Goal: Task Accomplishment & Management: Use online tool/utility

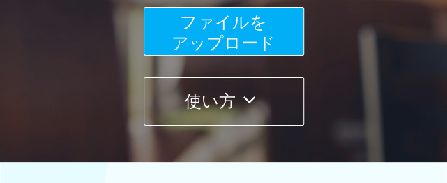
scroll to position [279, 0]
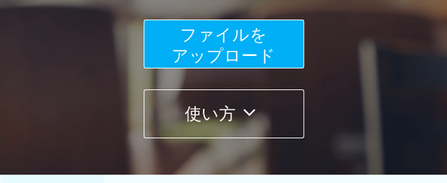
click at [224, 42] on span "ファイルを ​​アップロード" at bounding box center [223, 45] width 104 height 40
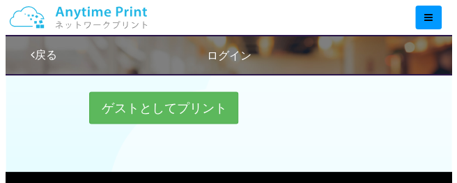
scroll to position [557, 0]
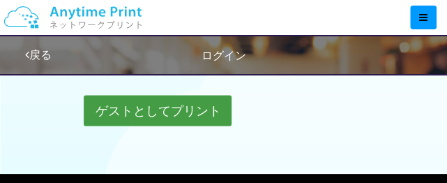
click at [162, 107] on button "ゲストとしてプリント" at bounding box center [158, 110] width 148 height 31
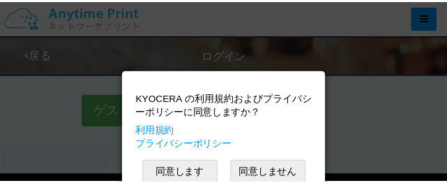
scroll to position [22, 0]
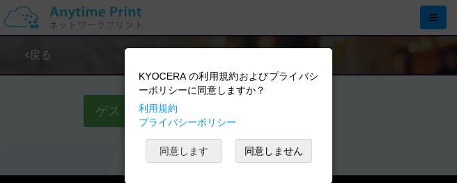
drag, startPoint x: 177, startPoint y: 152, endPoint x: 176, endPoint y: 144, distance: 8.4
click at [177, 147] on button "同意します" at bounding box center [184, 151] width 77 height 24
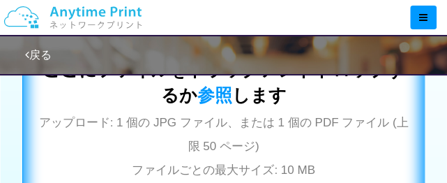
scroll to position [488, 0]
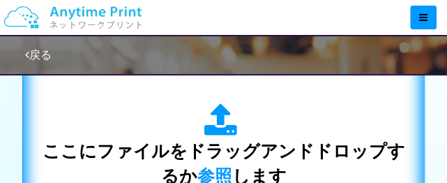
click at [217, 115] on icon at bounding box center [222, 120] width 39 height 35
click at [203, 118] on div "ここにファイルをドラッグアンドドロップするか 参照 します アップロード: 1 個の JPG ファイル、または 1 個の PDF ファイル (上限 50 ペー…" at bounding box center [223, 181] width 373 height 157
click at [86, 91] on div "ここにファイルをドラッグアンドドロップするか 参照 します アップロード: 1 個の JPG ファイル、または 1 個の PDF ファイル (上限 50 ペー…" at bounding box center [223, 182] width 373 height 252
drag, startPoint x: 156, startPoint y: 100, endPoint x: 189, endPoint y: 112, distance: 34.8
click at [189, 112] on div "ここにファイルをドラッグアンドドロップするか 参照 します アップロード: 1 個の JPG ファイル、または 1 個の PDF ファイル (上限 50 ペー…" at bounding box center [223, 182] width 373 height 252
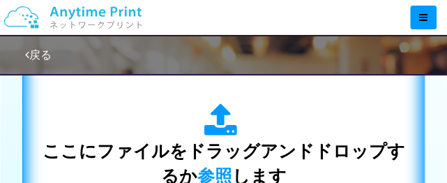
click at [109, 141] on span "ここにファイルをドラッグアンドドロップするか 参照 します" at bounding box center [223, 163] width 362 height 45
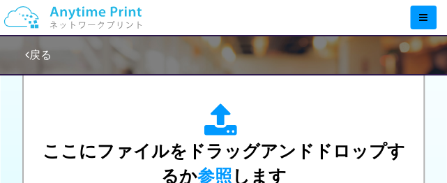
click at [218, 0] on div at bounding box center [227, 17] width 438 height 35
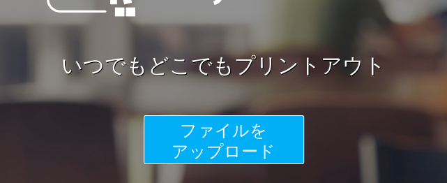
scroll to position [279, 0]
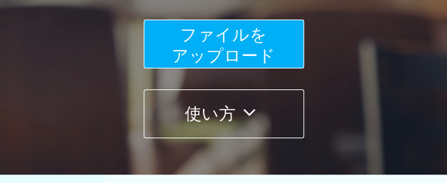
click at [256, 43] on span "ファイルを ​​アップロード" at bounding box center [223, 45] width 104 height 40
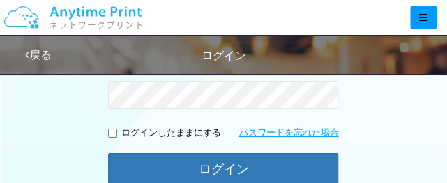
click at [255, 42] on div "戻る ログイン" at bounding box center [248, 55] width 447 height 38
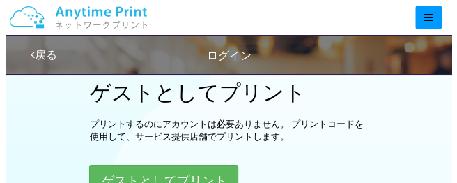
scroll to position [488, 0]
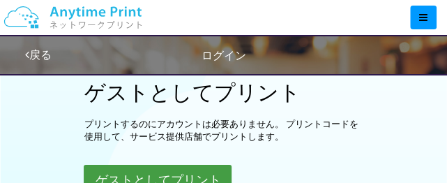
click at [171, 174] on button "ゲストとしてプリント" at bounding box center [158, 179] width 148 height 31
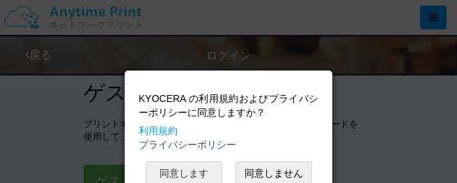
drag, startPoint x: 181, startPoint y: 169, endPoint x: 135, endPoint y: 133, distance: 58.6
click at [175, 161] on button "同意します" at bounding box center [184, 173] width 77 height 24
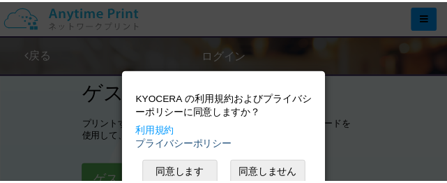
scroll to position [499, 0]
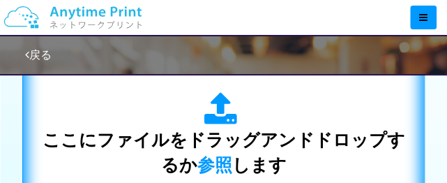
click at [173, 146] on span "ここにファイルをドラッグアンドドロップするか 参照 します" at bounding box center [223, 152] width 362 height 45
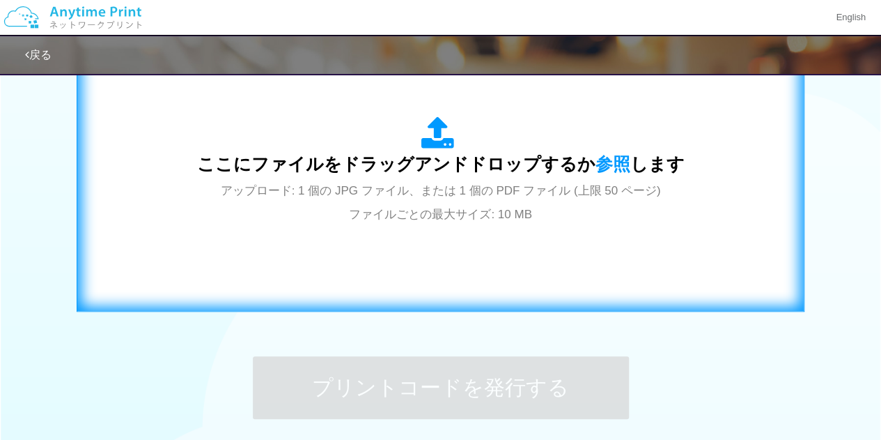
click at [446, 163] on div "ここにファイルをドラッグアンドドロップするか 参照 します アップロード: 1 個の JPG ファイル、または 1 個の PDF ファイル (上限 50 ペー…" at bounding box center [440, 171] width 699 height 252
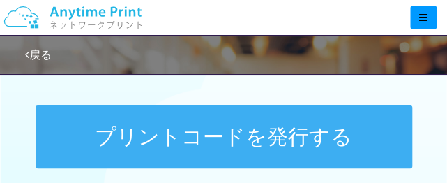
scroll to position [778, 0]
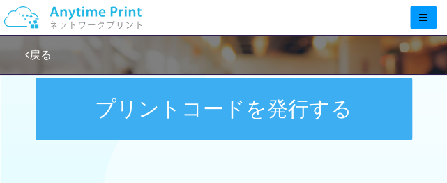
click at [239, 116] on button "プリントコードを発行する" at bounding box center [224, 108] width 376 height 63
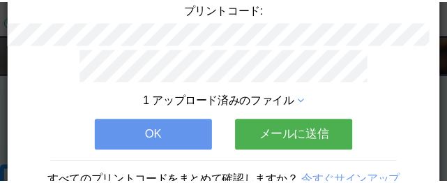
scroll to position [149, 0]
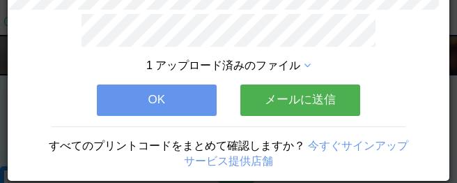
click at [196, 105] on button "OK" at bounding box center [157, 99] width 120 height 31
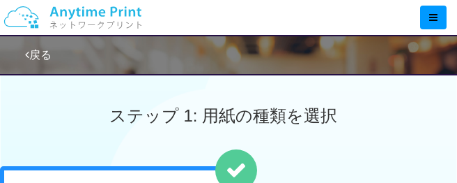
drag, startPoint x: 196, startPoint y: 105, endPoint x: 202, endPoint y: 97, distance: 9.9
click at [199, 101] on div "1 アップロード済みのファイル OK メールに送信 すべてのプリントコードをまとめて確認しますか？ 今すぐサインアップ サービス提供店舗" at bounding box center [229, 34] width 442 height 167
